Goal: Find specific page/section: Find specific page/section

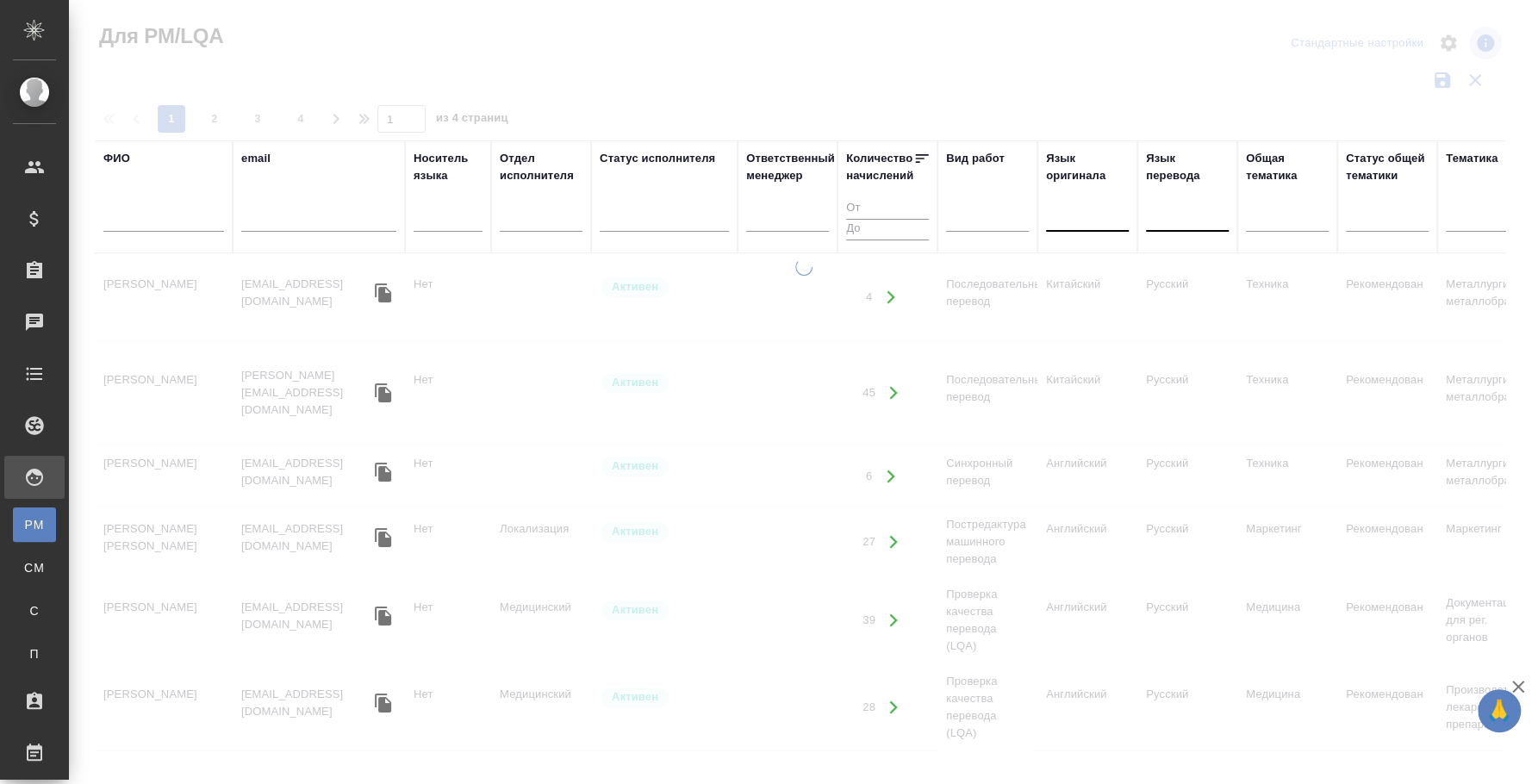
click at [1093, 216] on div at bounding box center [1087, 215] width 83 height 25
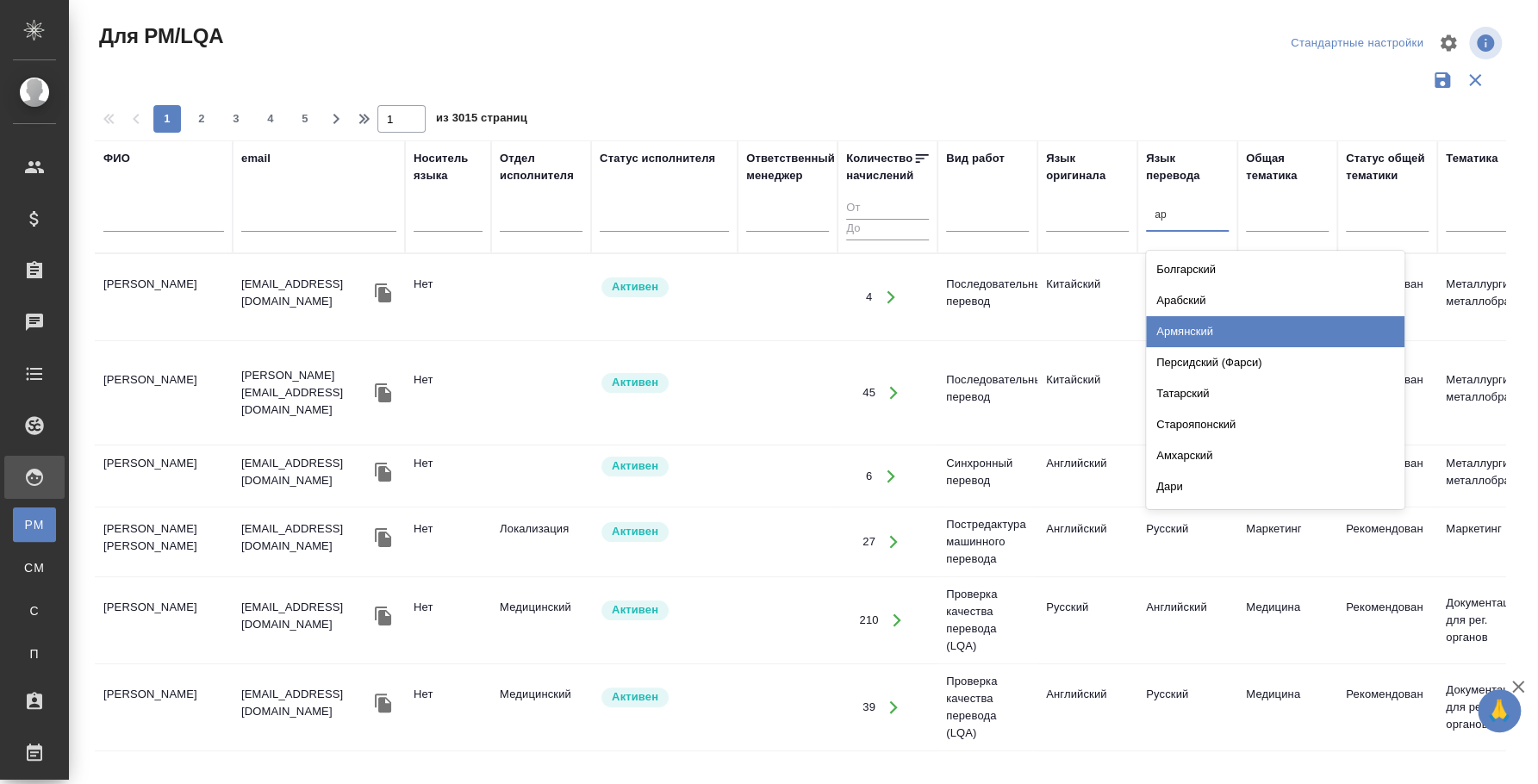
type input "[PERSON_NAME]"
click at [1113, 217] on div at bounding box center [1087, 215] width 83 height 25
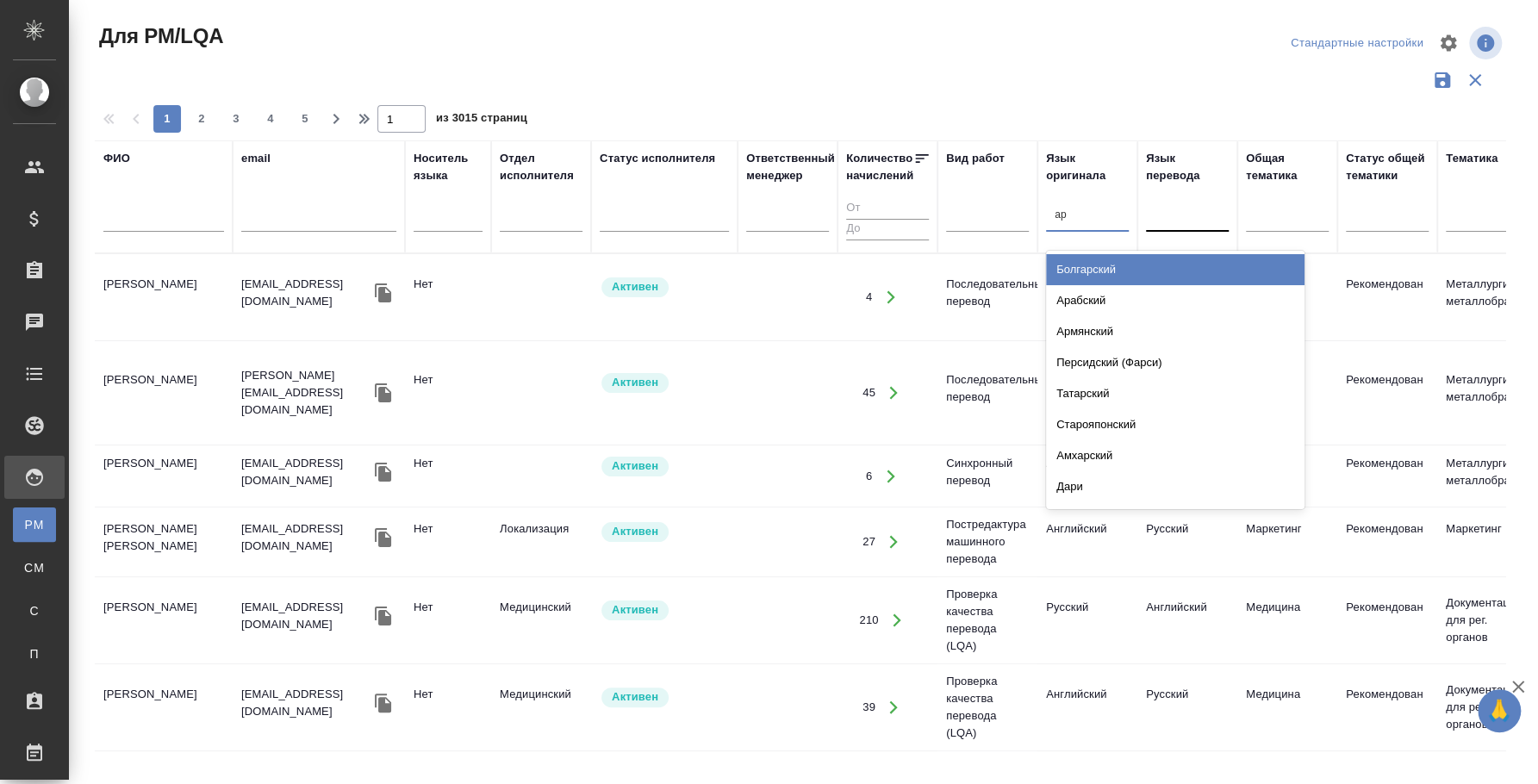
type input "арм"
click at [1142, 254] on div "Армянский" at bounding box center [1175, 269] width 258 height 31
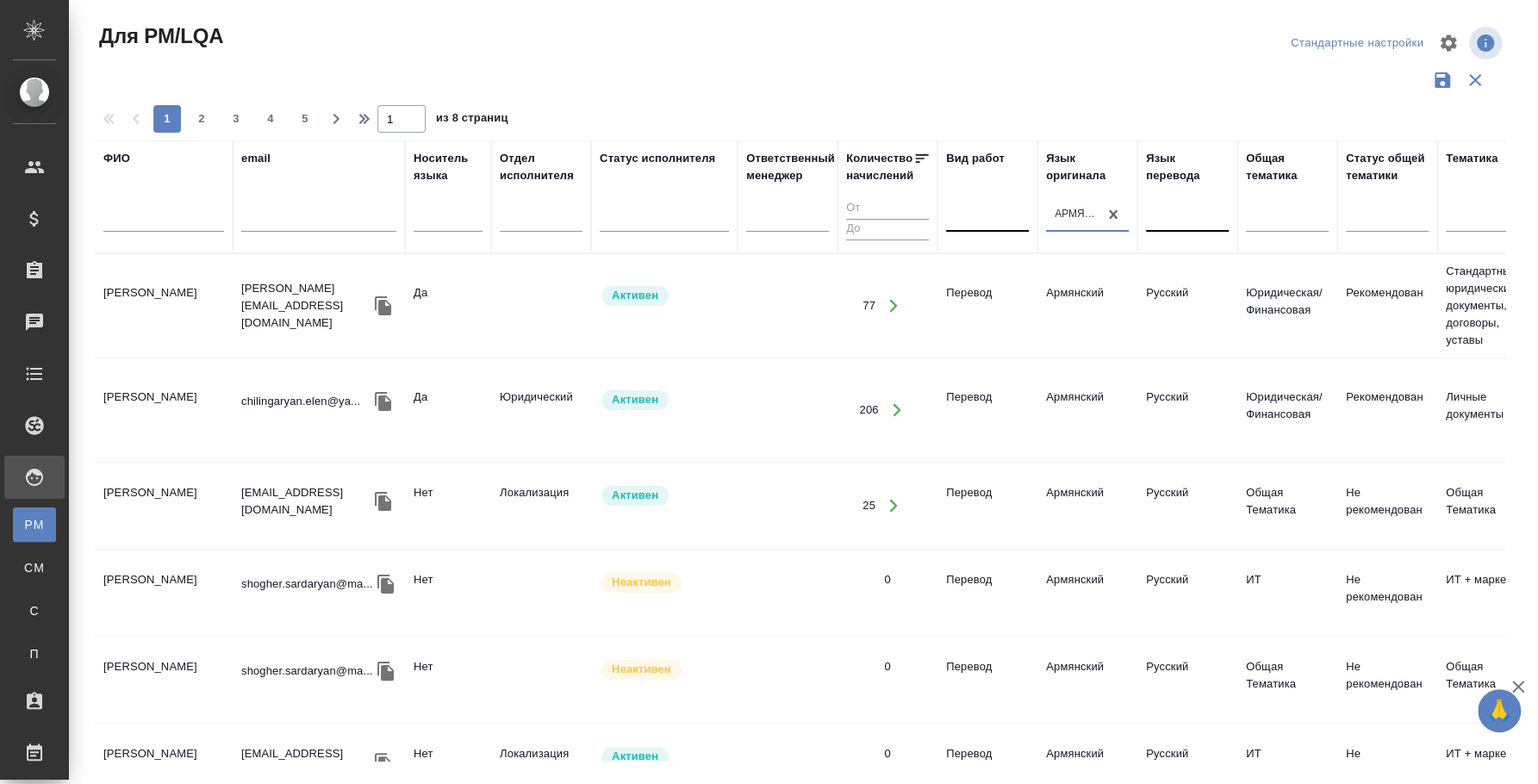
click at [1008, 225] on div at bounding box center [987, 215] width 83 height 25
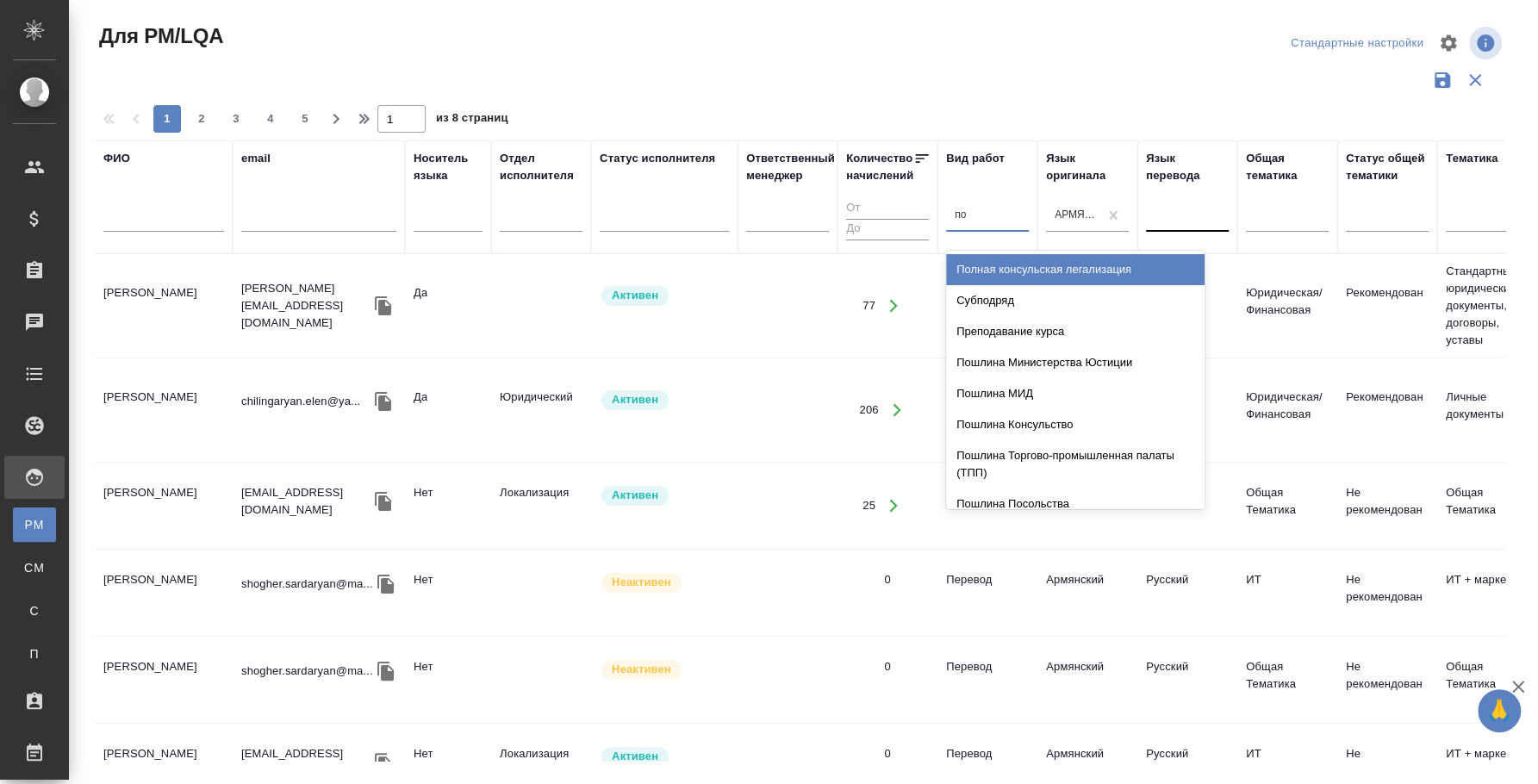
type input "пос"
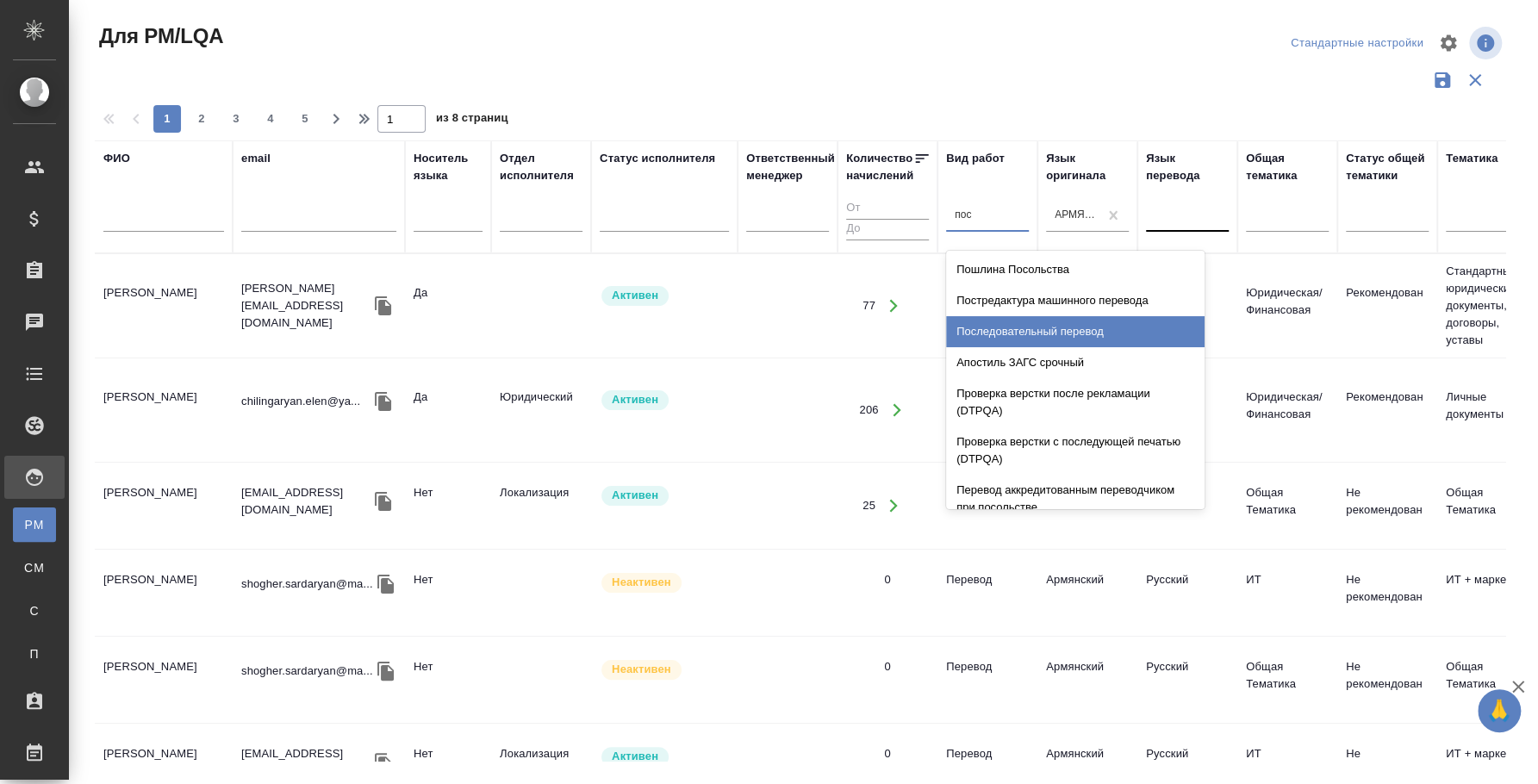
click at [1055, 326] on div "Последовательный перевод" at bounding box center [1076, 331] width 258 height 31
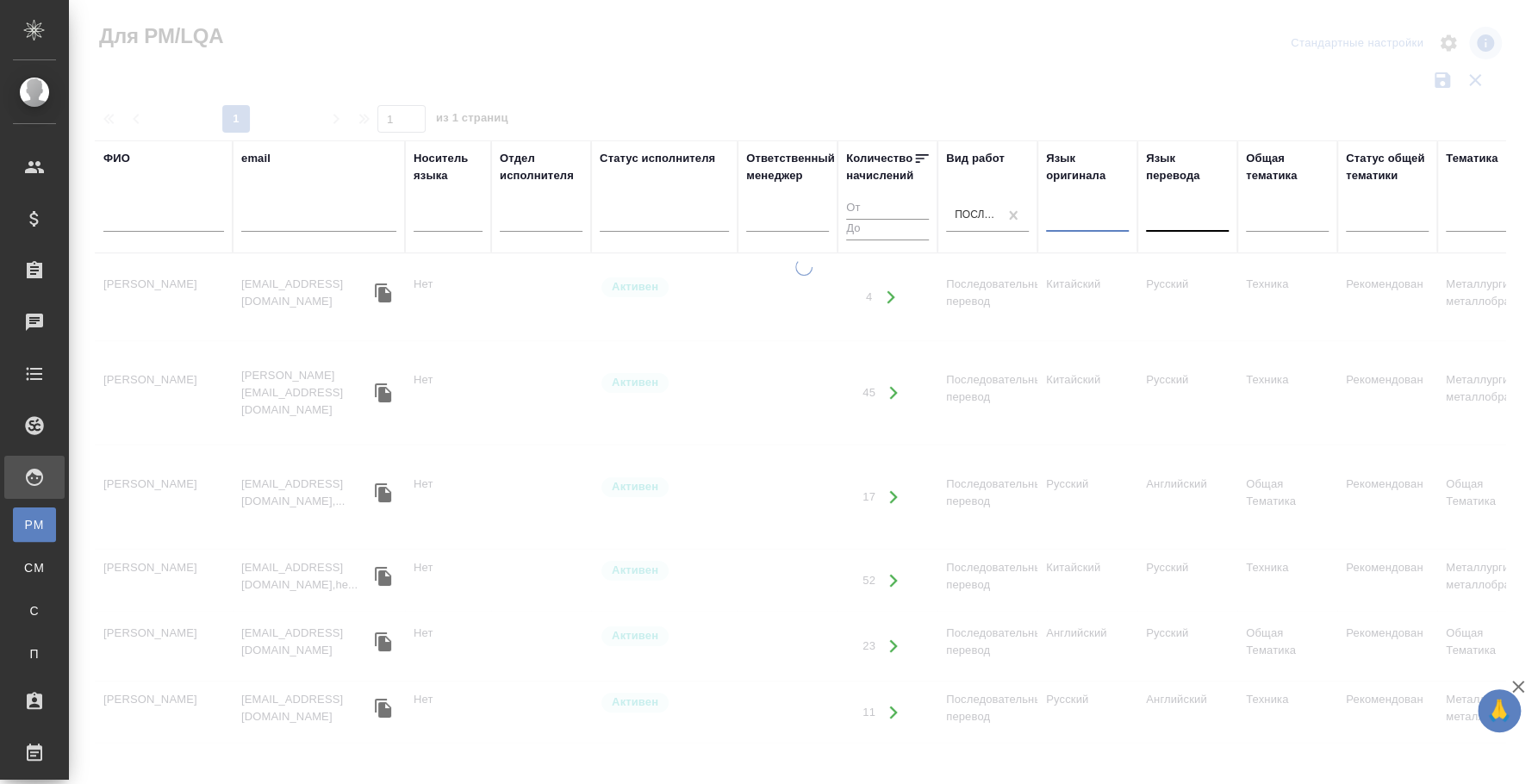
click at [1184, 214] on div at bounding box center [1187, 215] width 83 height 25
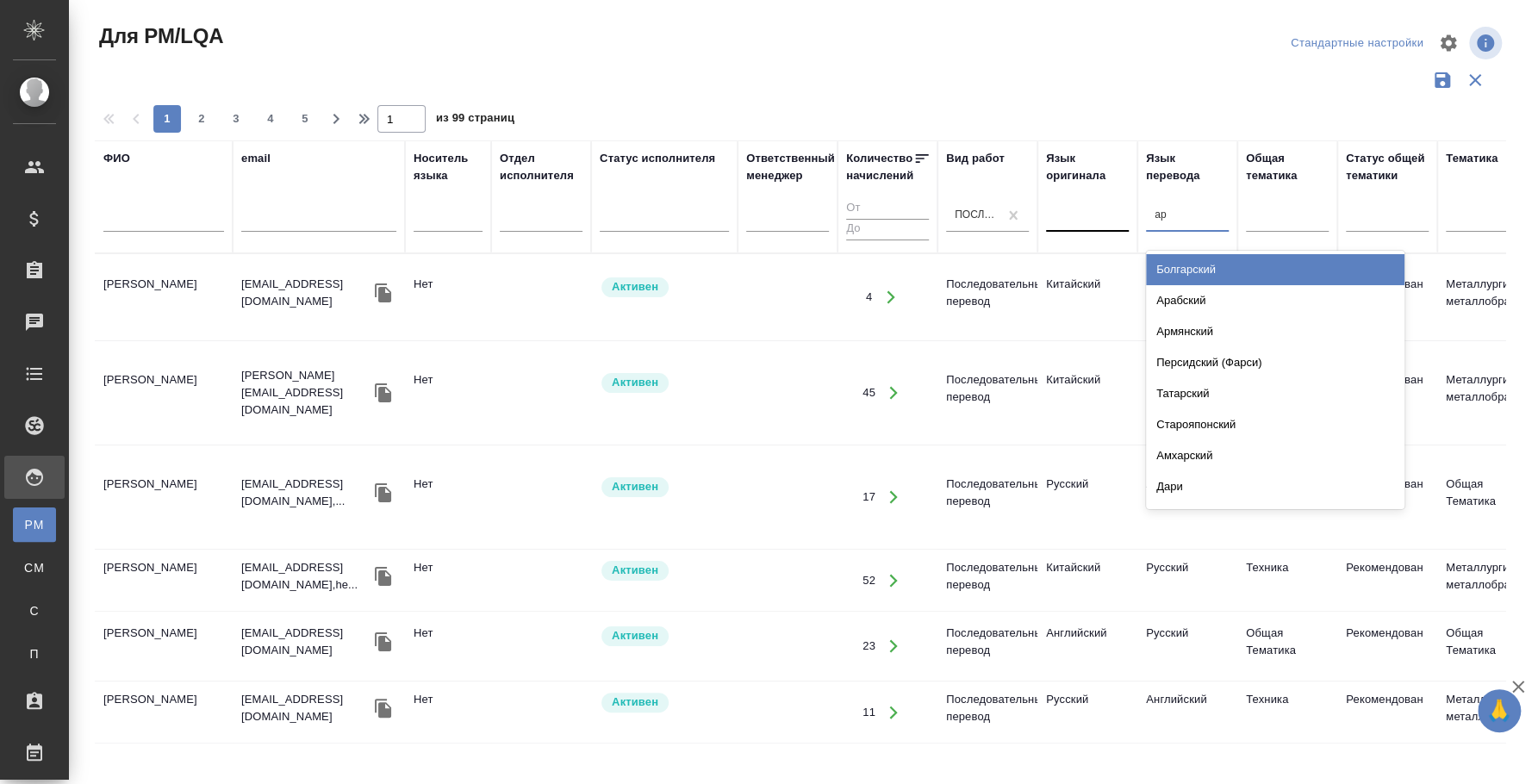
type input "арм"
click at [1261, 254] on div "Армянский" at bounding box center [1276, 269] width 258 height 31
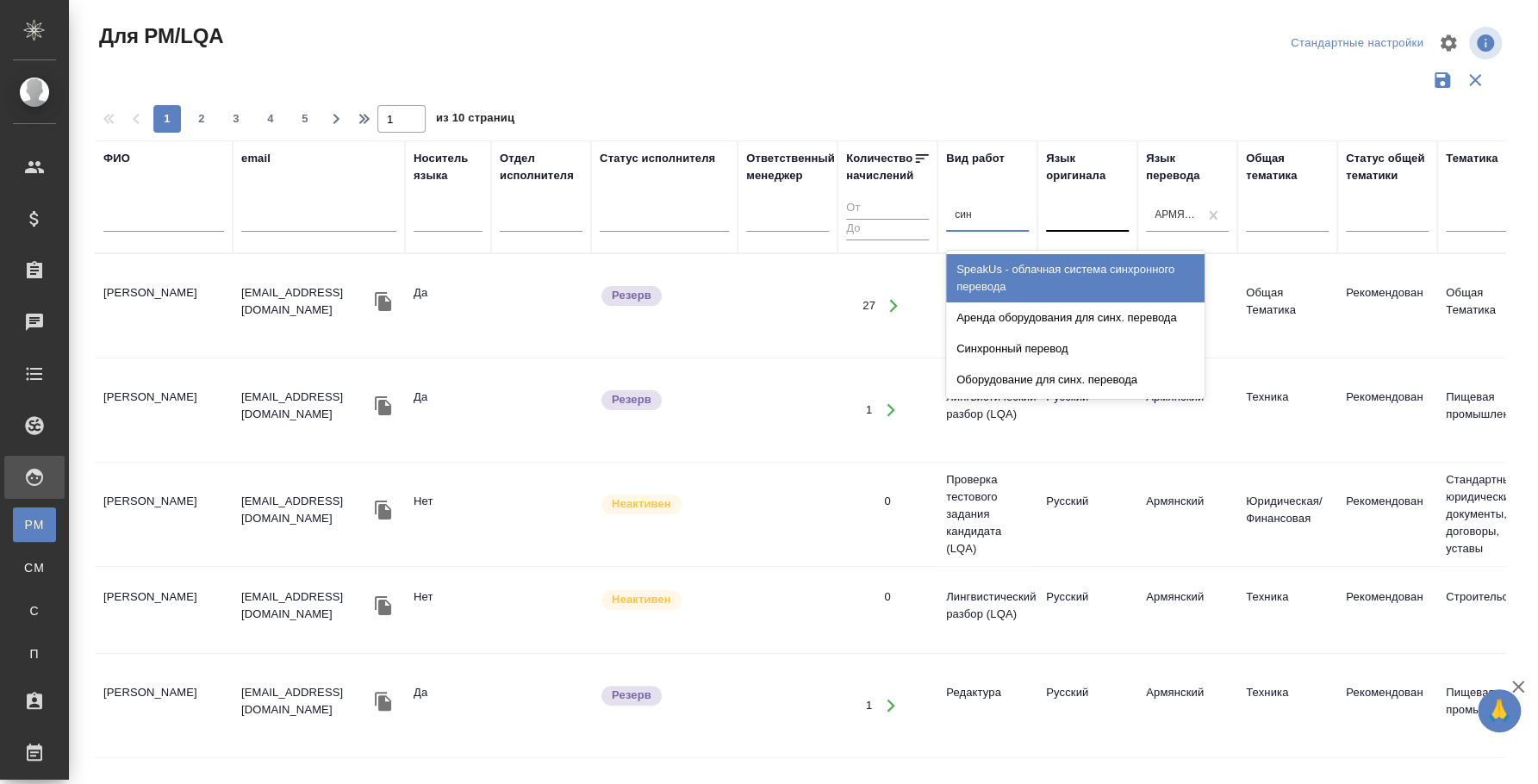
type input "синх"
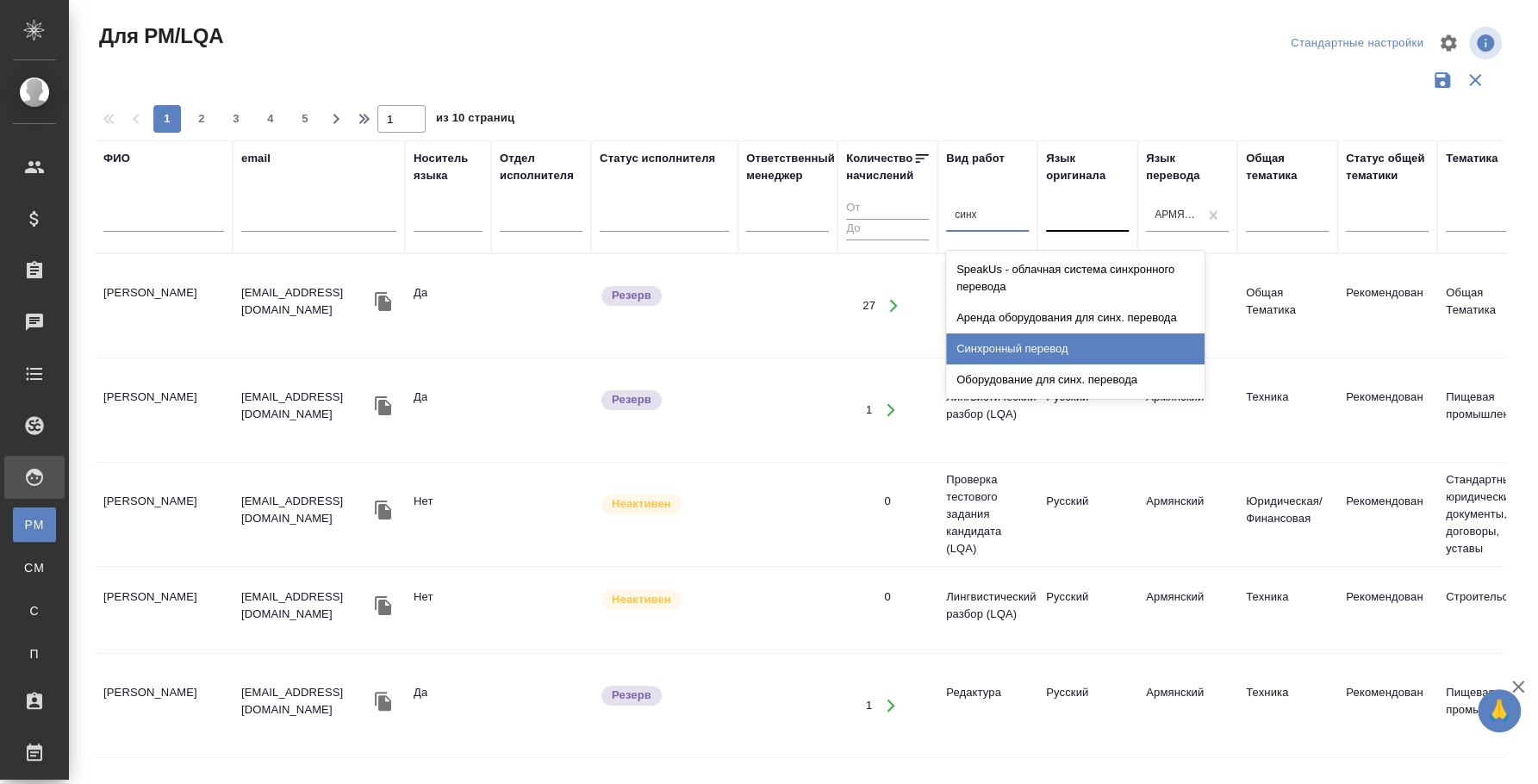
click at [1045, 336] on div "Синхронный перевод" at bounding box center [1076, 348] width 258 height 31
